Goal: Task Accomplishment & Management: Use online tool/utility

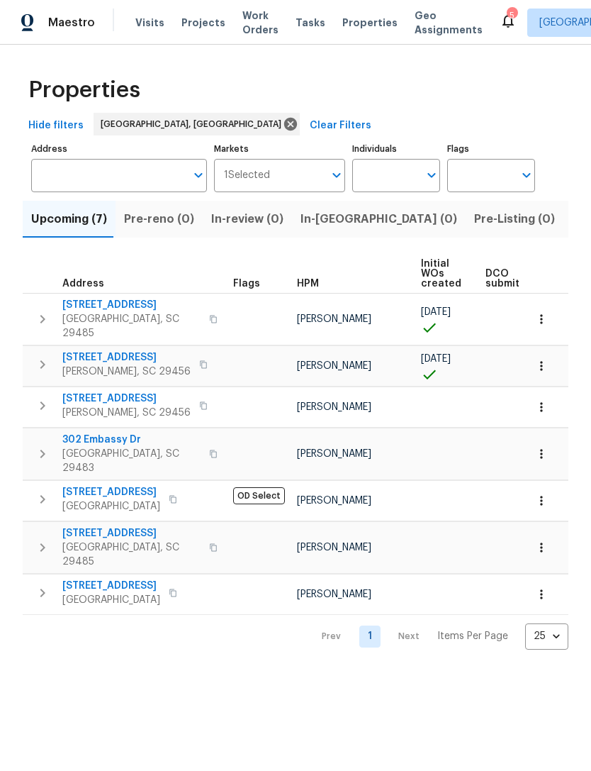
click at [500, 24] on icon at bounding box center [508, 20] width 17 height 17
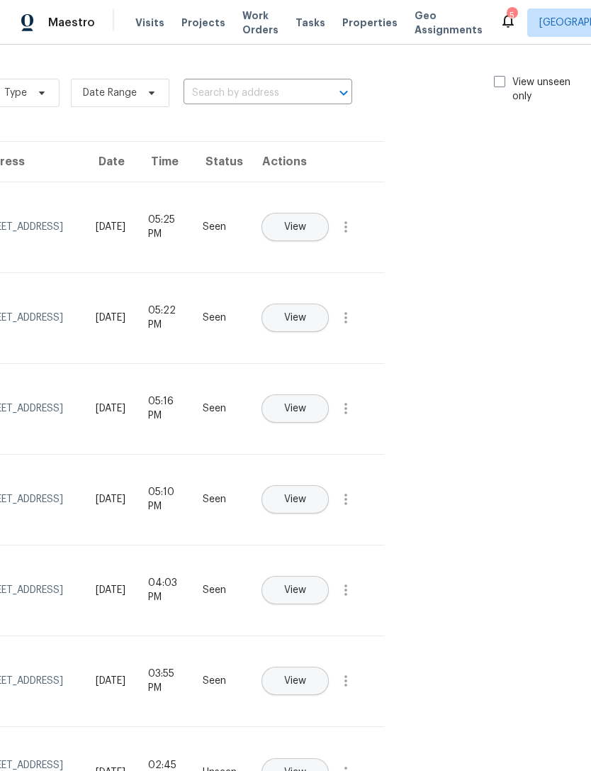
scroll to position [0, 160]
click at [498, 82] on span at bounding box center [501, 81] width 11 height 11
click at [498, 82] on input "View unseen only" at bounding box center [500, 79] width 9 height 9
checkbox input "true"
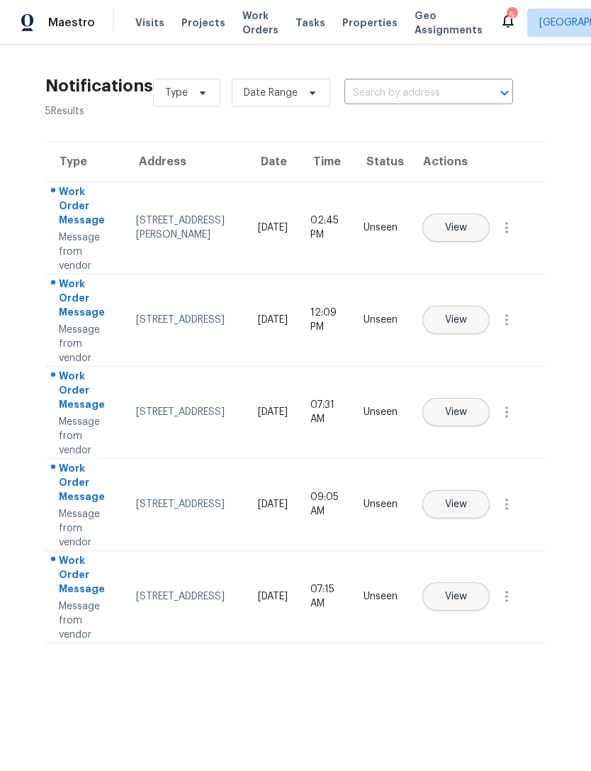
scroll to position [0, 0]
click at [490, 306] on button "View" at bounding box center [456, 320] width 67 height 28
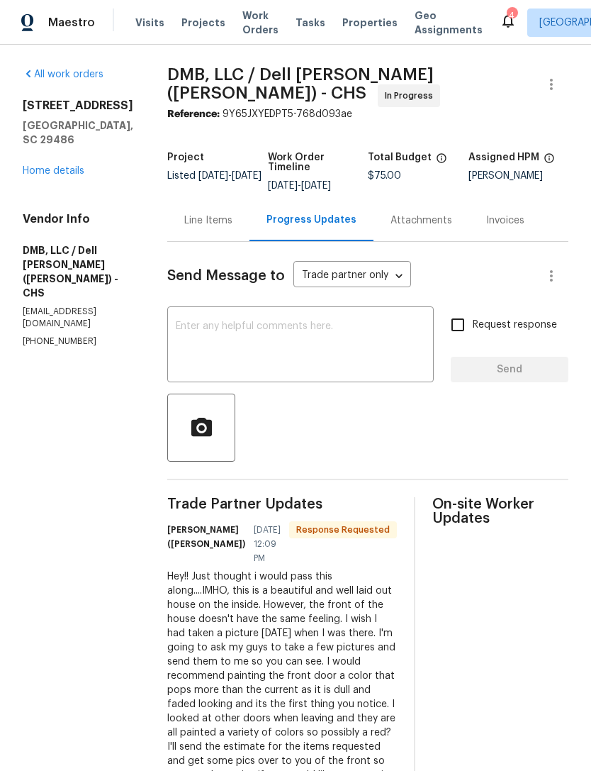
click at [53, 176] on link "Home details" at bounding box center [54, 171] width 62 height 10
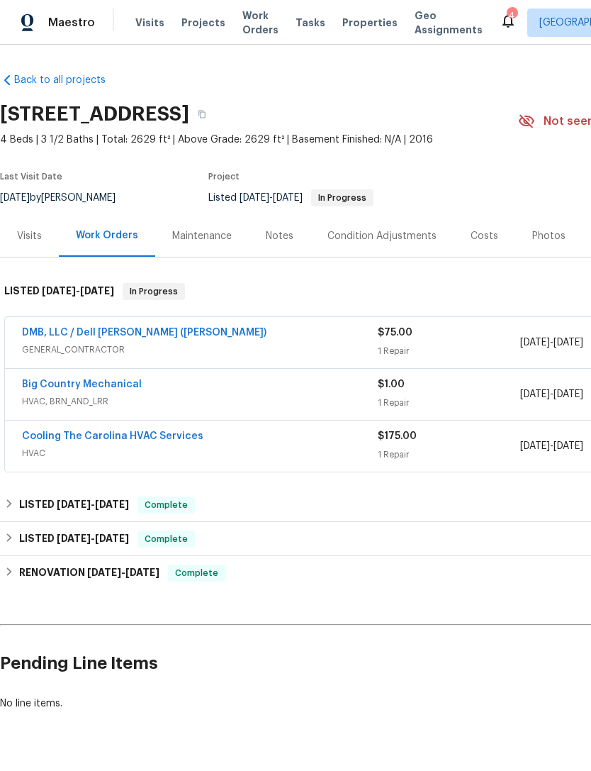
click at [56, 438] on link "Cooling The Carolina HVAC Services" at bounding box center [112, 436] width 181 height 10
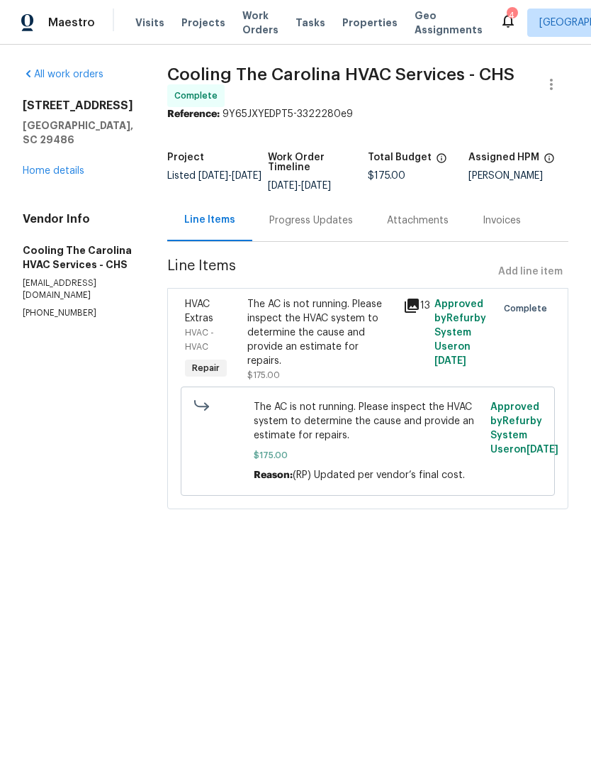
click at [390, 440] on span "The AC is not running. Please inspect the HVAC system to determine the cause an…" at bounding box center [368, 421] width 229 height 43
click at [357, 220] on div "Progress Updates" at bounding box center [311, 220] width 118 height 42
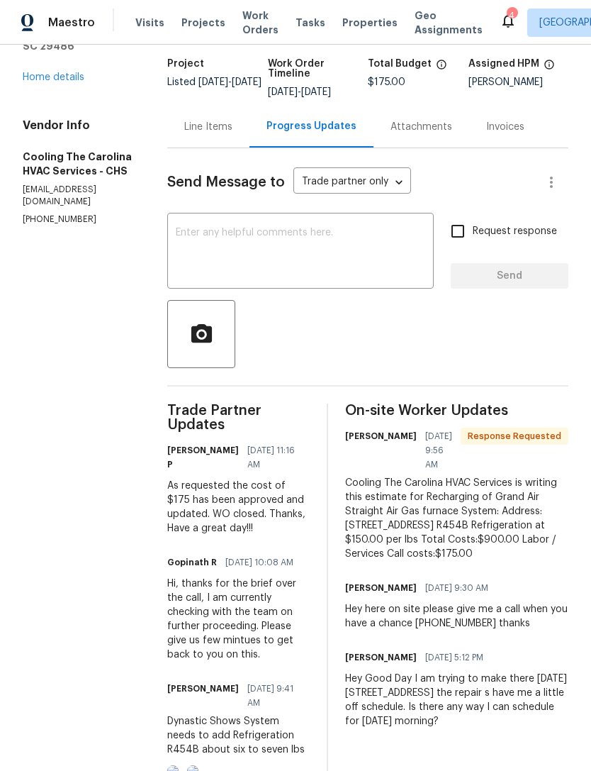
scroll to position [94, 0]
click at [62, 72] on link "Home details" at bounding box center [54, 77] width 62 height 10
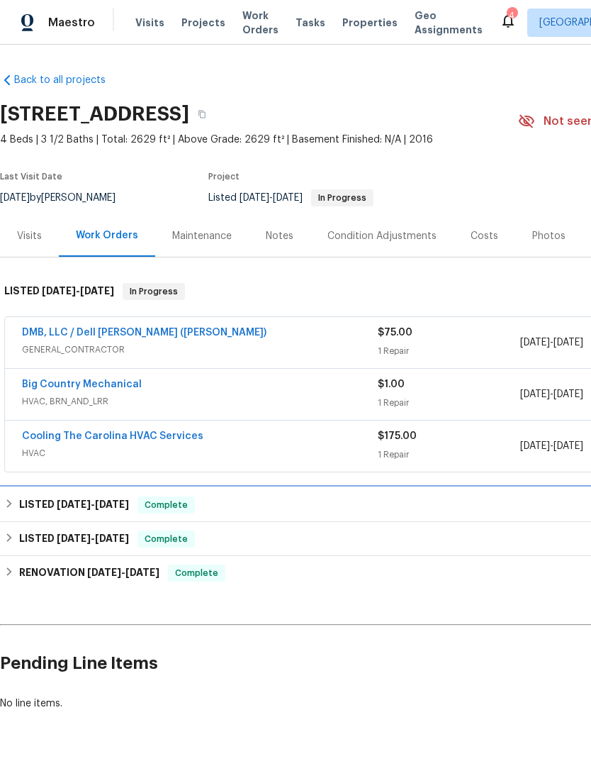
click at [37, 498] on h6 "LISTED 7/10/25 - 7/25/25" at bounding box center [74, 504] width 110 height 17
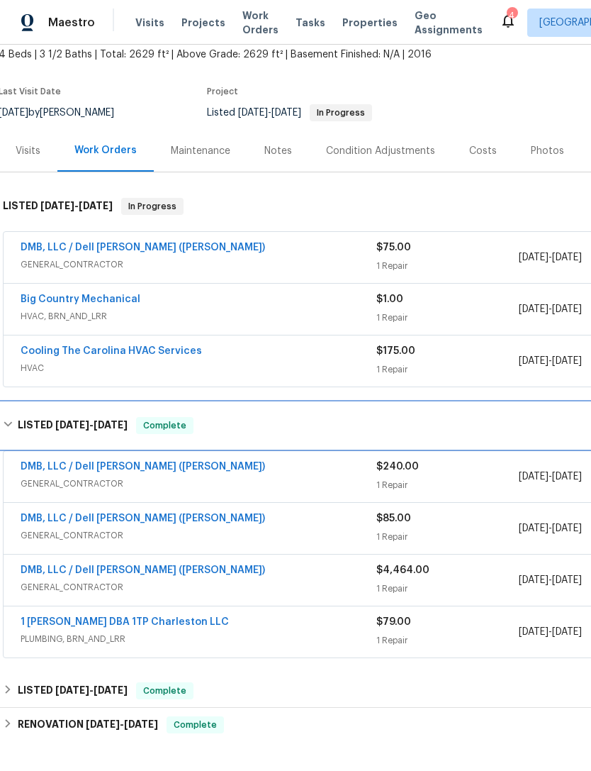
scroll to position [96, 1]
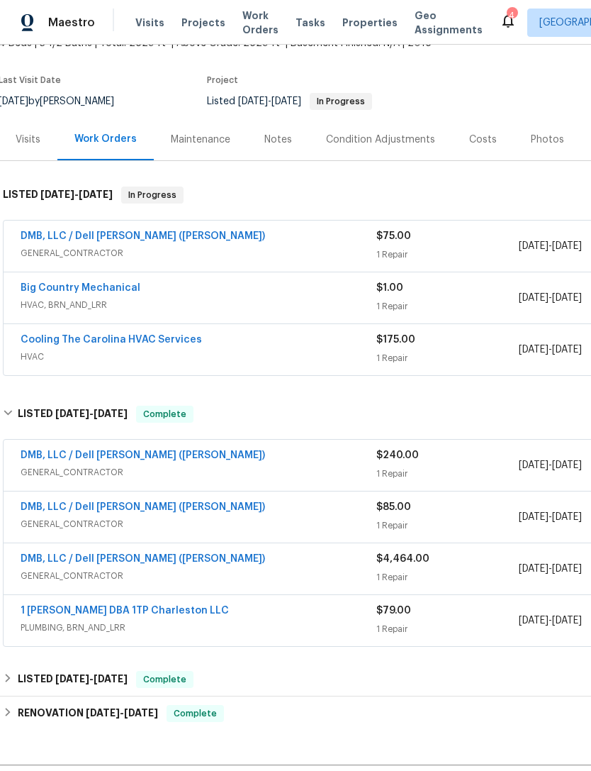
click at [44, 561] on link "DMB, LLC / Dell Bryson (Heise)" at bounding box center [143, 559] width 245 height 10
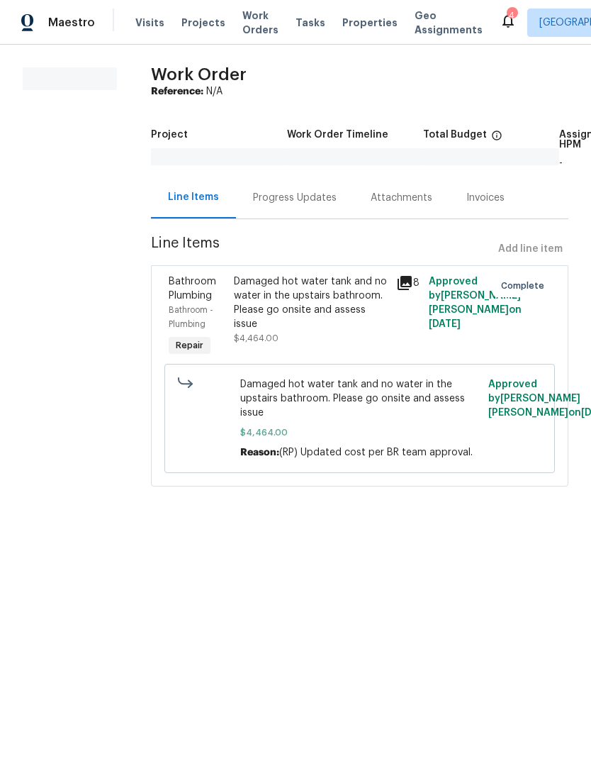
click at [315, 201] on div "Progress Updates" at bounding box center [295, 198] width 84 height 14
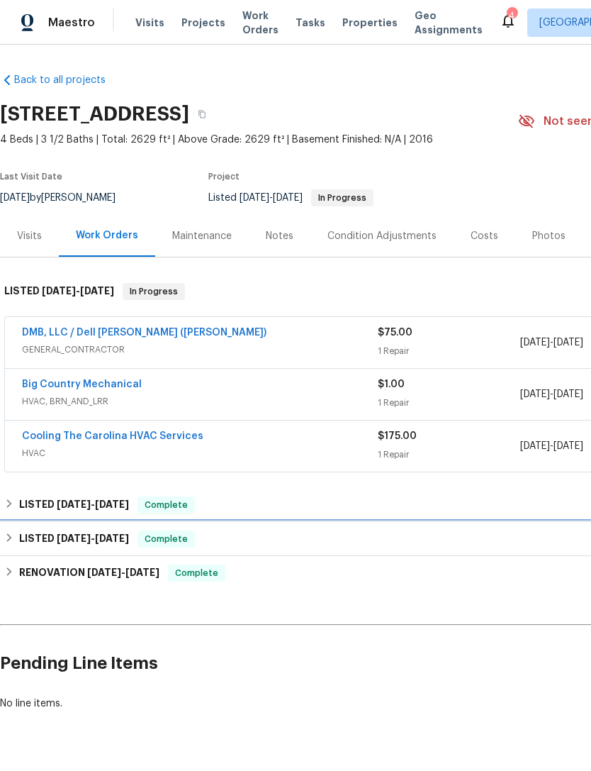
click at [42, 543] on h6 "LISTED 3/26/25 - 6/28/25" at bounding box center [74, 538] width 110 height 17
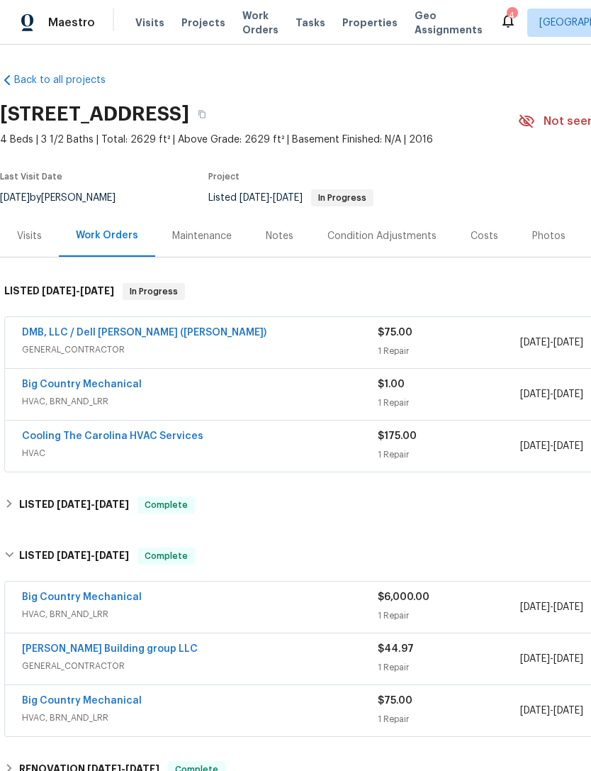
click at [253, 20] on span "Work Orders" at bounding box center [260, 23] width 36 height 28
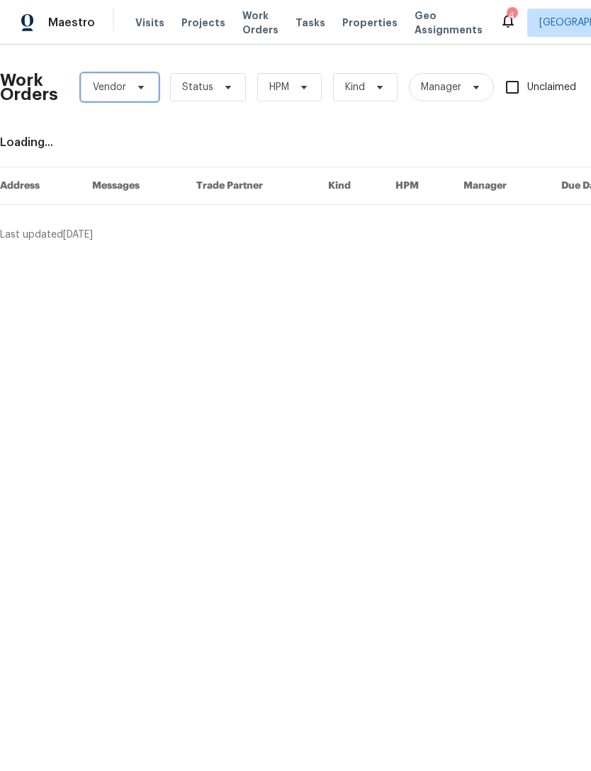
click at [147, 89] on span "Vendor" at bounding box center [120, 87] width 78 height 28
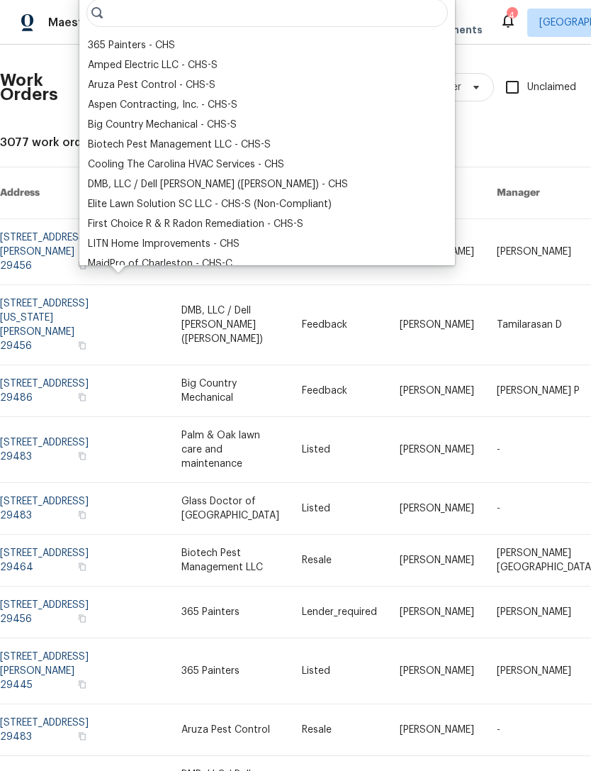
click at [211, 121] on div "Big Country Mechanical - CHS-S" at bounding box center [162, 125] width 149 height 14
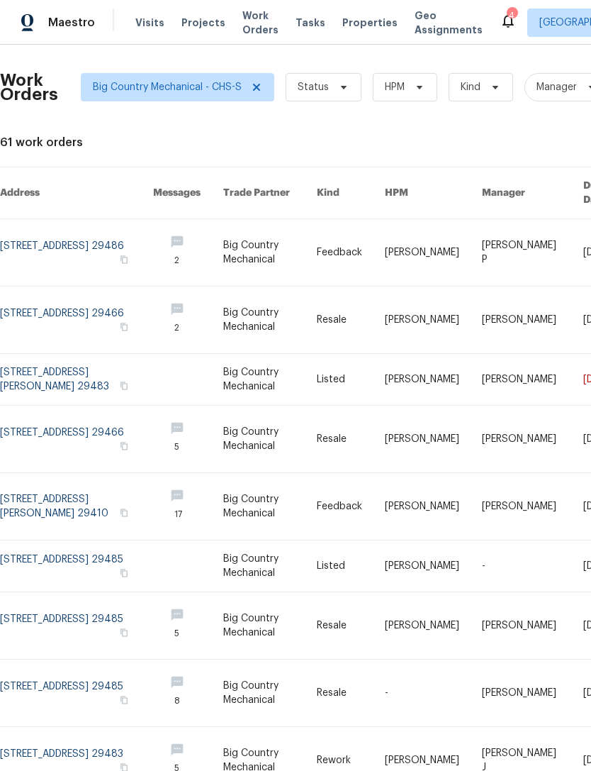
click at [244, 33] on span "Work Orders" at bounding box center [260, 23] width 36 height 28
click at [242, 35] on span "Work Orders" at bounding box center [260, 23] width 36 height 28
click at [241, 47] on div "Work Orders Big Country Mechanical - CHS-S Status HPM Kind Manager Unclaimed ​ …" at bounding box center [295, 408] width 591 height 726
click at [255, 100] on span "Big Country Mechanical - CHS-S" at bounding box center [178, 87] width 194 height 28
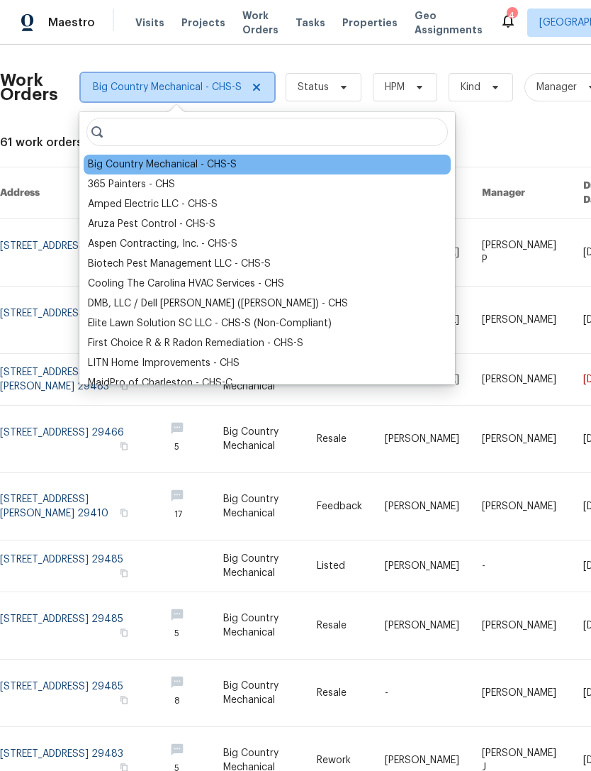
click at [261, 91] on icon at bounding box center [256, 87] width 11 height 11
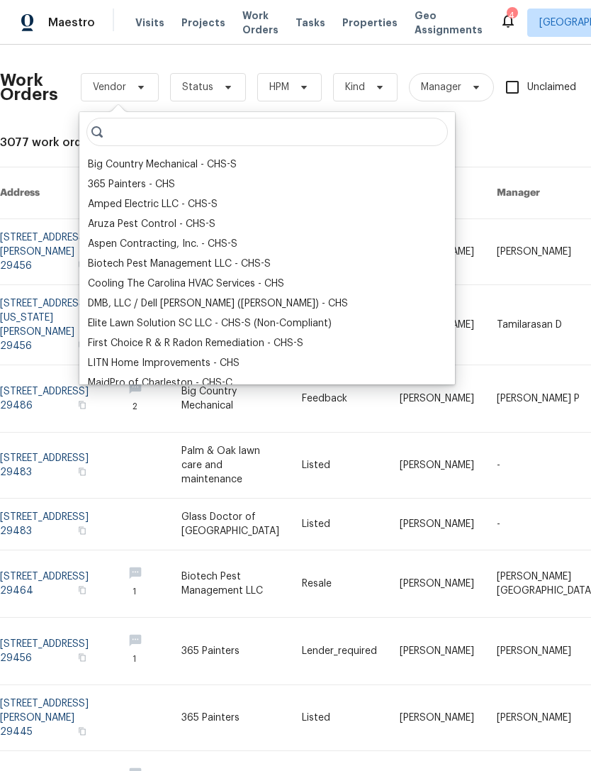
click at [259, 21] on span "Work Orders" at bounding box center [260, 23] width 36 height 28
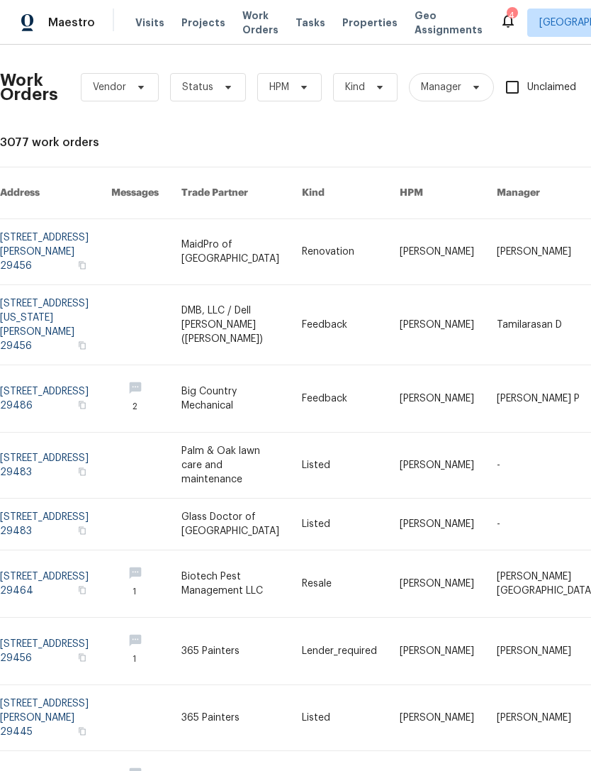
click at [249, 26] on span "Work Orders" at bounding box center [260, 23] width 36 height 28
click at [137, 86] on icon at bounding box center [140, 87] width 11 height 11
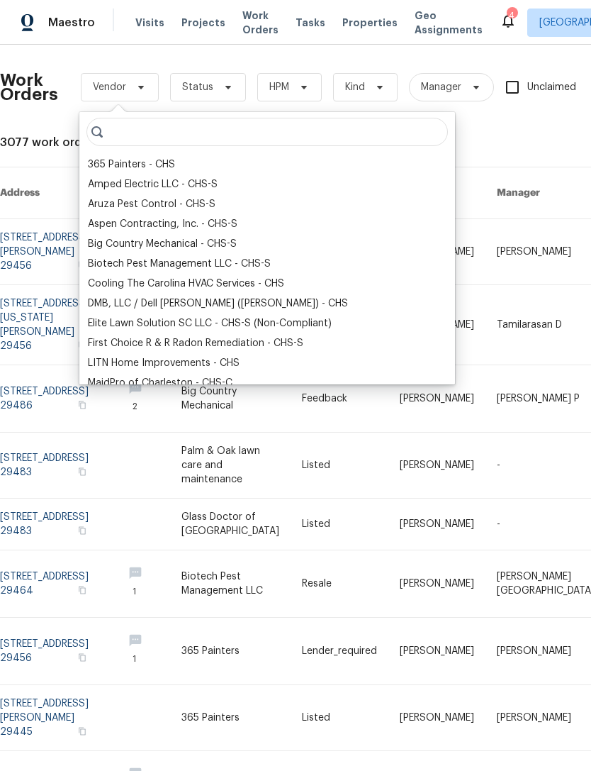
click at [169, 308] on div "DMB, LLC / Dell Bryson (Heise) - CHS" at bounding box center [218, 303] width 260 height 14
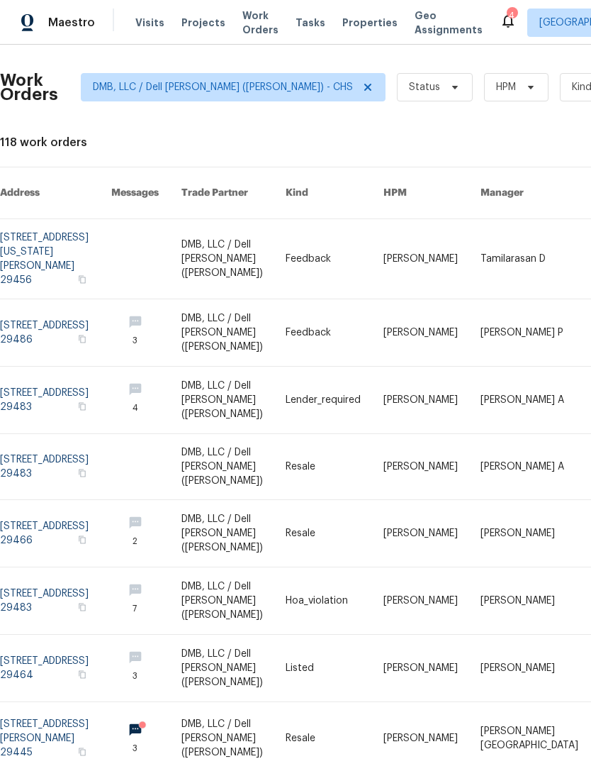
click at [91, 299] on link at bounding box center [55, 332] width 111 height 67
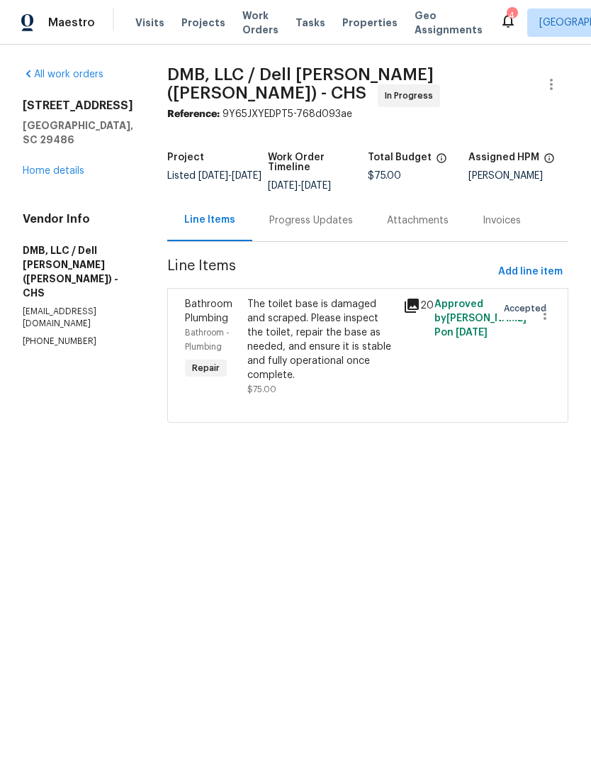
click at [314, 213] on div "Progress Updates" at bounding box center [311, 220] width 84 height 14
